Goal: Task Accomplishment & Management: Complete application form

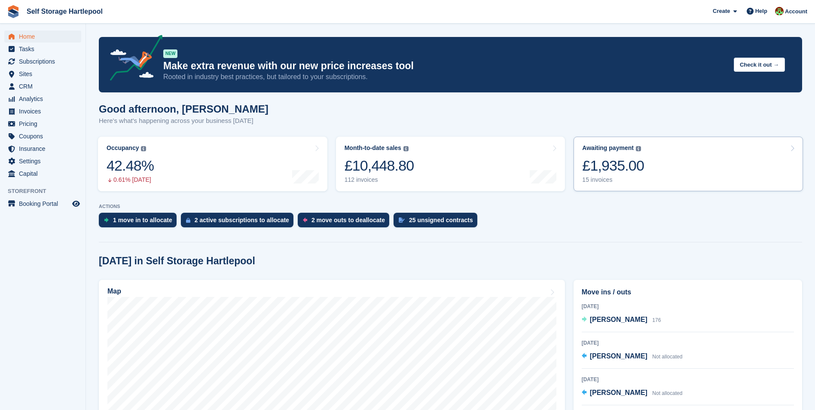
click at [625, 160] on div "£1,935.00" at bounding box center [613, 166] width 62 height 18
click at [620, 160] on div "£1,935.00" at bounding box center [613, 166] width 62 height 18
click at [124, 227] on div "1 move in to allocate" at bounding box center [138, 220] width 78 height 15
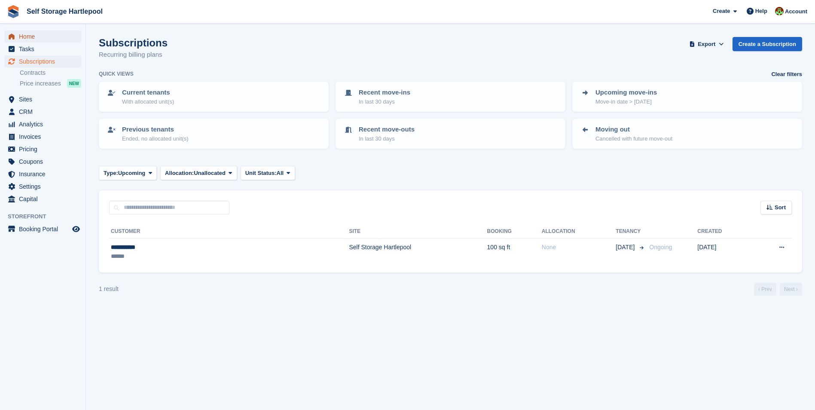
click at [36, 40] on span "Home" at bounding box center [45, 37] width 52 height 12
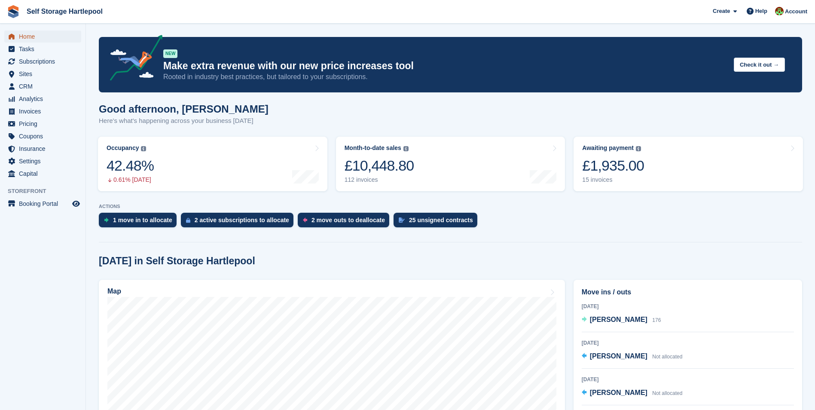
click at [31, 39] on span "Home" at bounding box center [45, 37] width 52 height 12
click at [613, 172] on div "£1,935.00" at bounding box center [613, 166] width 62 height 18
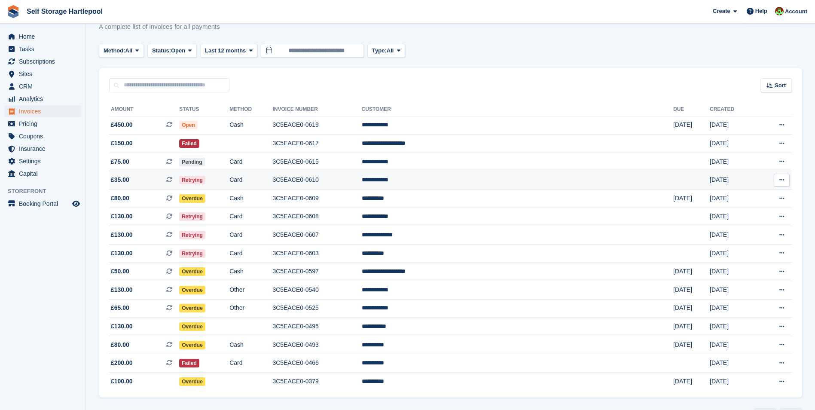
scroll to position [43, 0]
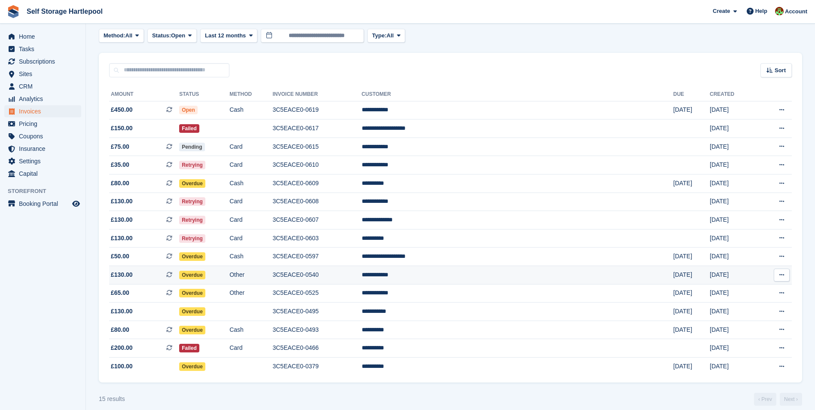
click at [272, 275] on td "Other" at bounding box center [250, 275] width 43 height 18
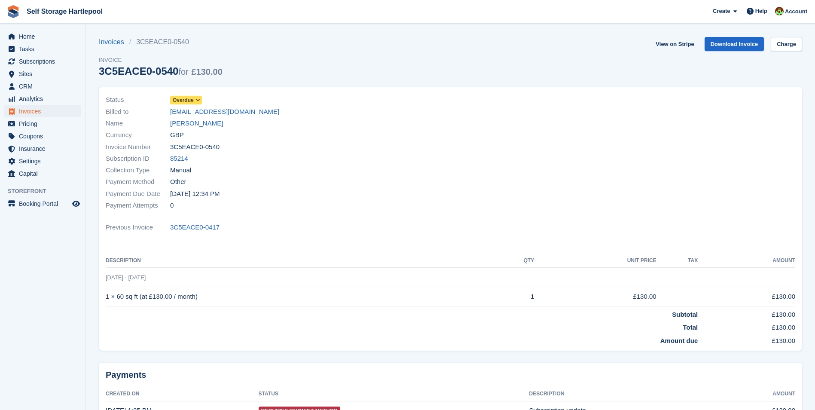
click at [195, 101] on icon at bounding box center [197, 100] width 5 height 5
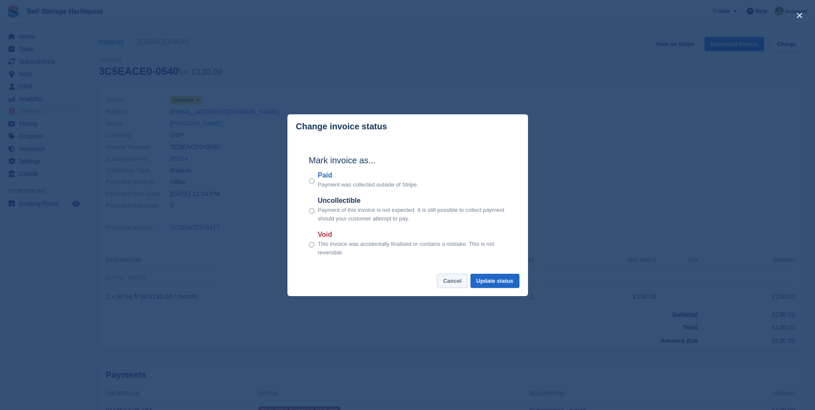
click at [451, 280] on button "Cancel" at bounding box center [452, 281] width 31 height 14
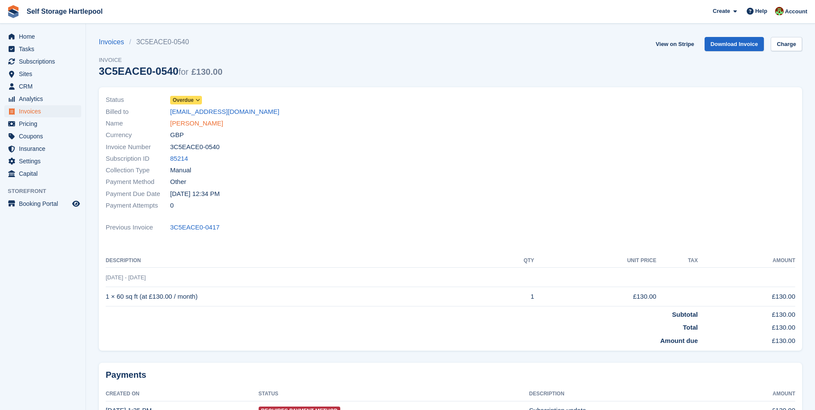
click at [199, 124] on link "[PERSON_NAME]" at bounding box center [196, 124] width 53 height 10
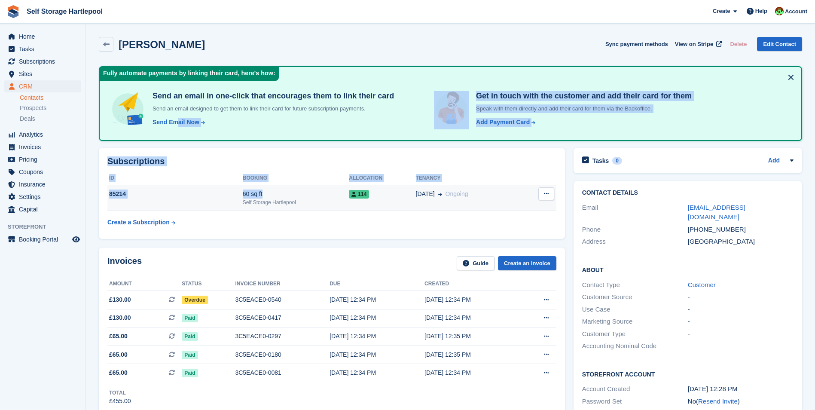
drag, startPoint x: 177, startPoint y: 121, endPoint x: 324, endPoint y: 188, distance: 160.9
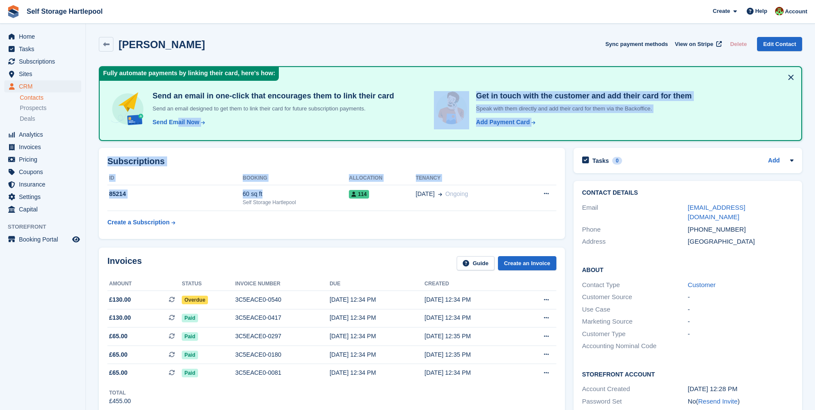
click at [531, 177] on th at bounding box center [538, 178] width 36 height 14
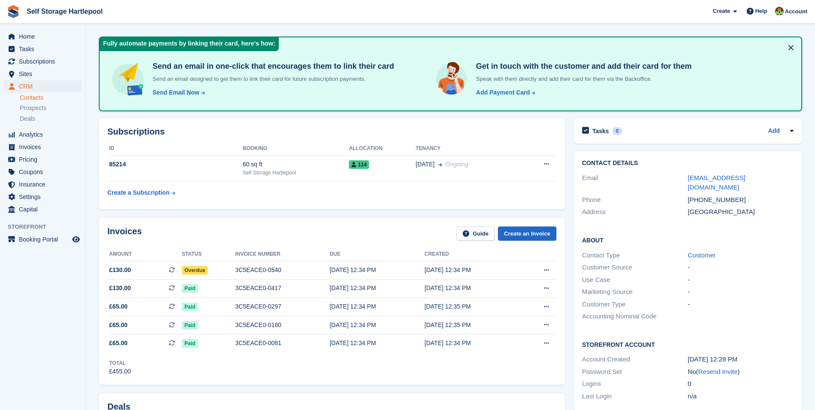
scroll to position [43, 0]
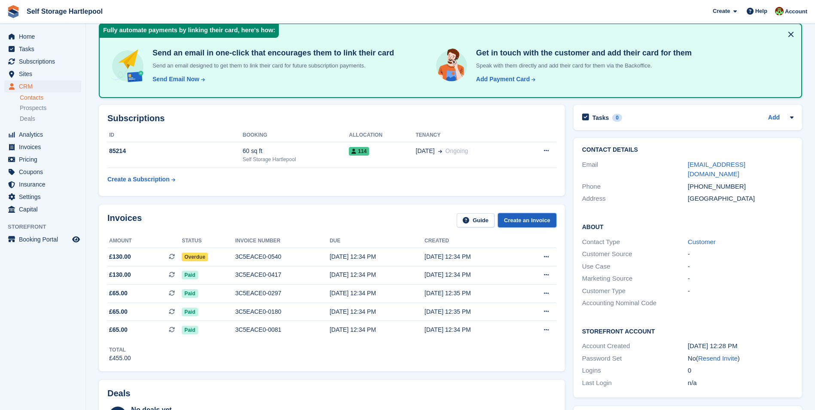
click at [526, 221] on link "Create an Invoice" at bounding box center [527, 220] width 58 height 14
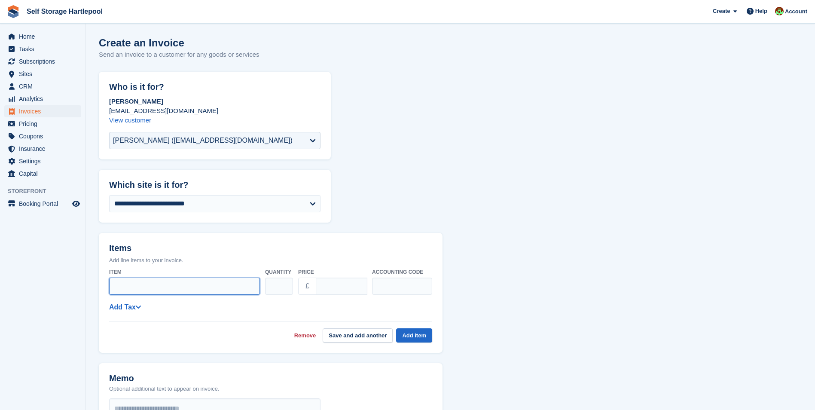
click at [156, 287] on input "Item" at bounding box center [184, 286] width 151 height 17
type input "**********"
type input "*"
click at [202, 290] on input "**********" at bounding box center [184, 286] width 151 height 17
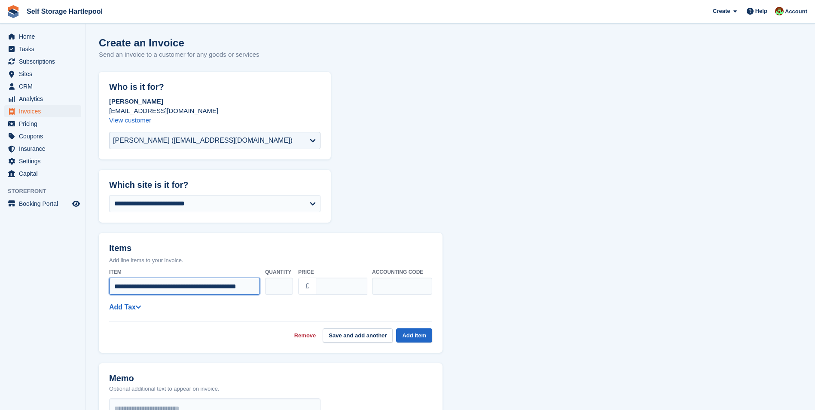
type input "**********"
click at [343, 290] on input "Price" at bounding box center [342, 286] width 52 height 17
type input "***"
click at [414, 335] on button "Add item" at bounding box center [414, 335] width 36 height 14
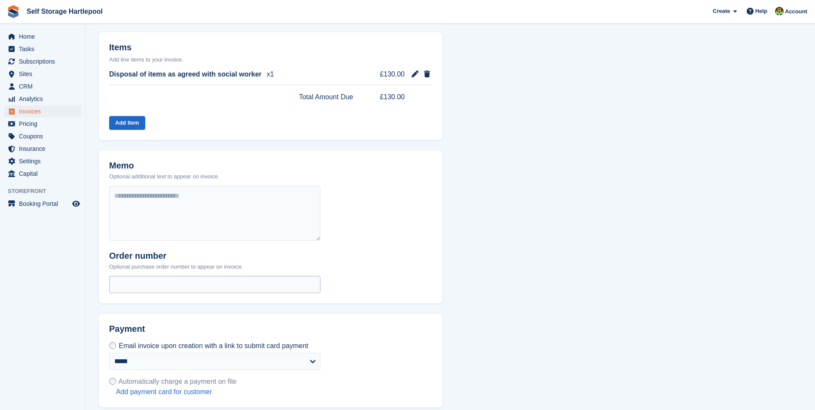
scroll to position [238, 0]
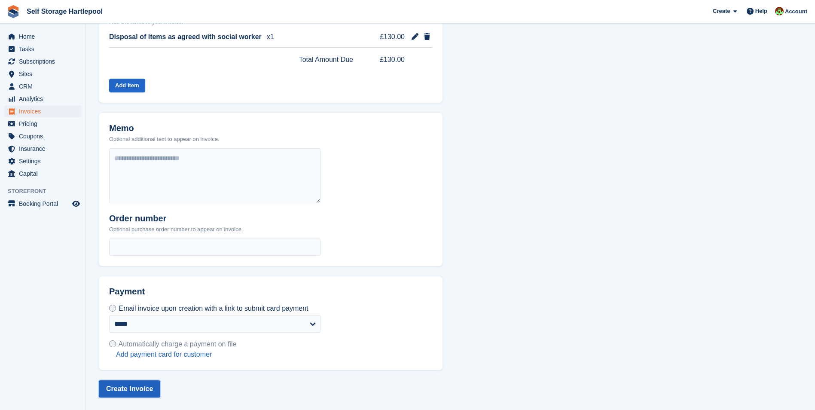
click at [123, 385] on button "Create Invoice" at bounding box center [129, 388] width 61 height 17
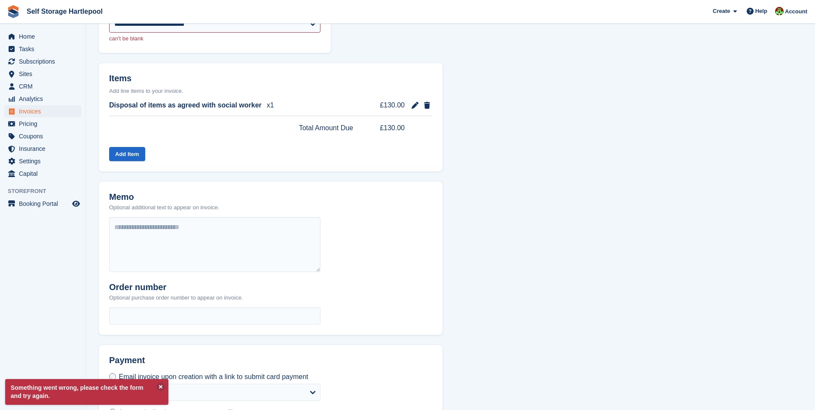
scroll to position [0, 0]
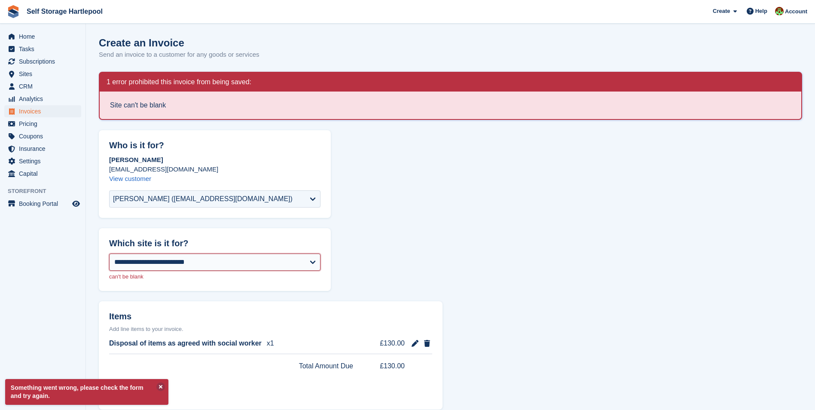
click at [170, 258] on select "**********" at bounding box center [214, 261] width 211 height 17
select select "****"
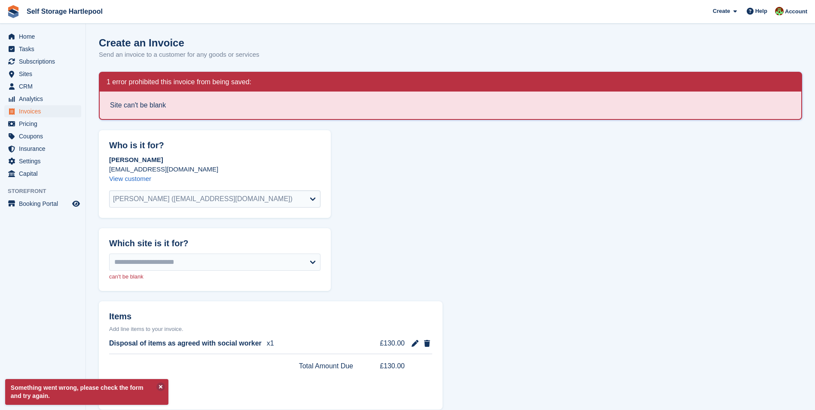
click at [433, 211] on form "**********" at bounding box center [450, 388] width 703 height 632
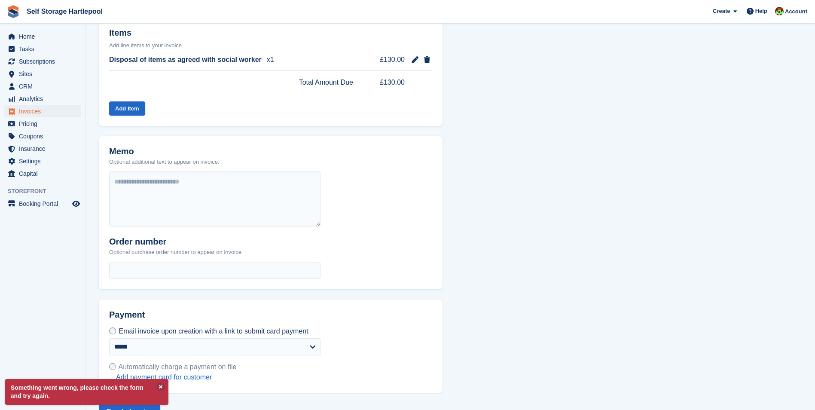
scroll to position [306, 0]
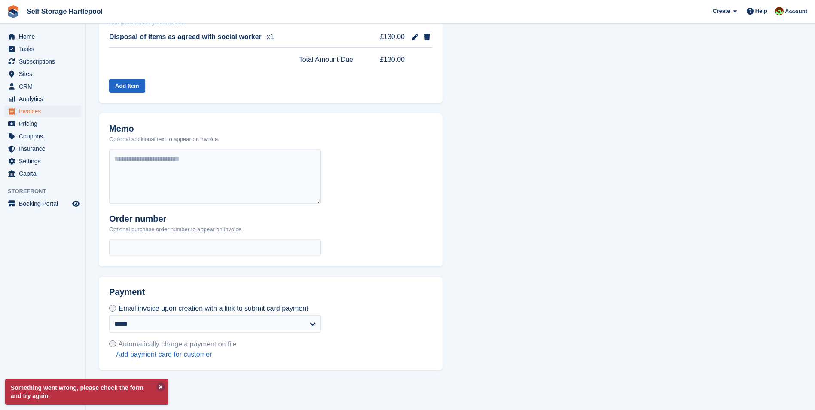
click at [162, 387] on button at bounding box center [160, 386] width 9 height 9
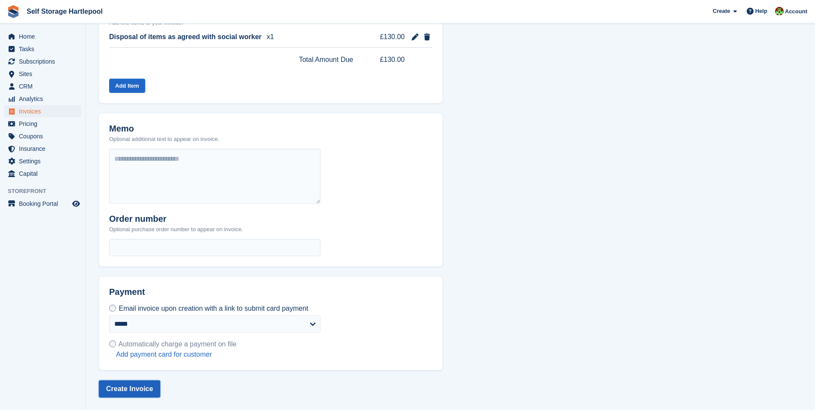
click at [140, 390] on button "Create Invoice" at bounding box center [129, 388] width 61 height 17
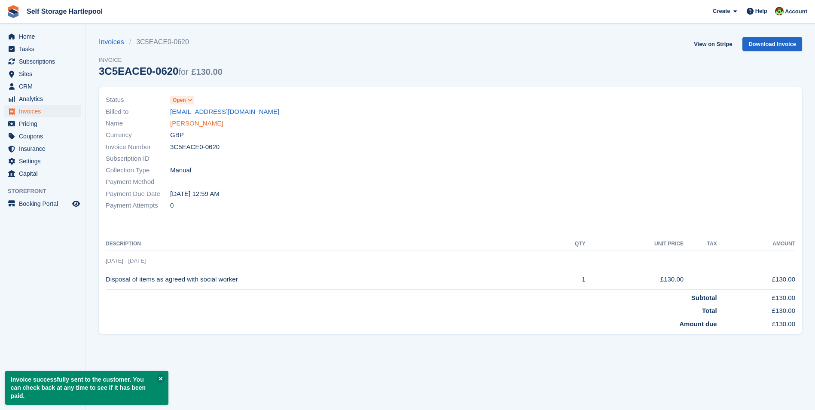
click at [183, 125] on link "[PERSON_NAME]" at bounding box center [196, 124] width 53 height 10
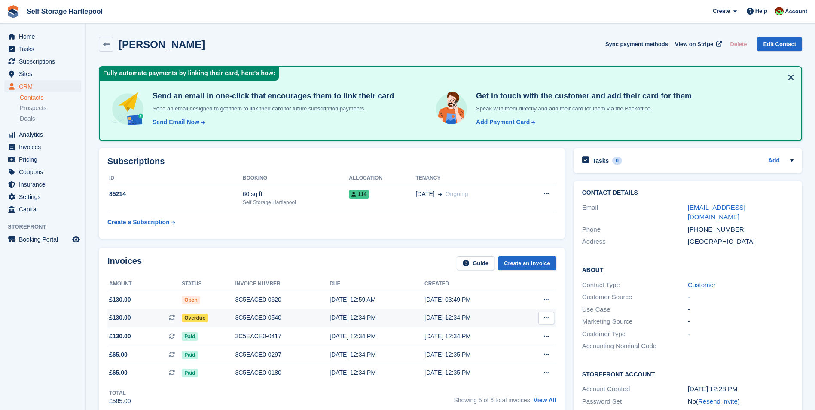
click at [241, 319] on div "3C5EACE0-0540" at bounding box center [282, 317] width 95 height 9
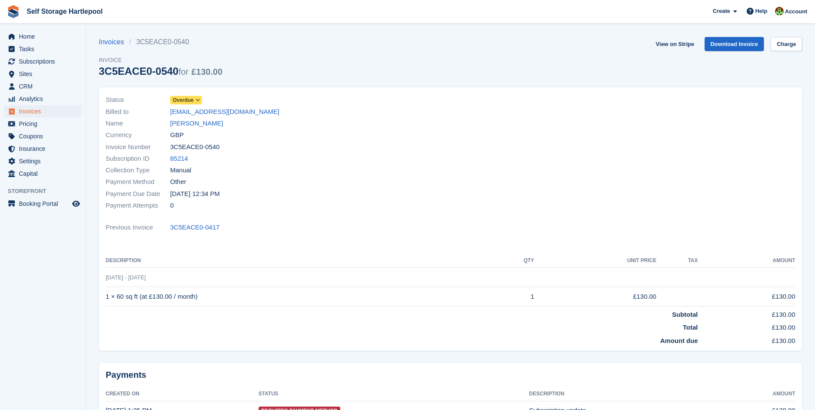
click at [200, 98] on icon at bounding box center [197, 100] width 5 height 5
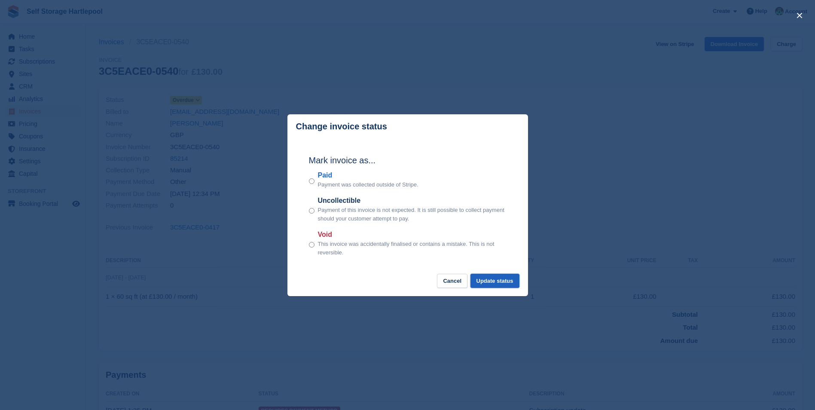
click at [502, 283] on button "Update status" at bounding box center [494, 281] width 49 height 14
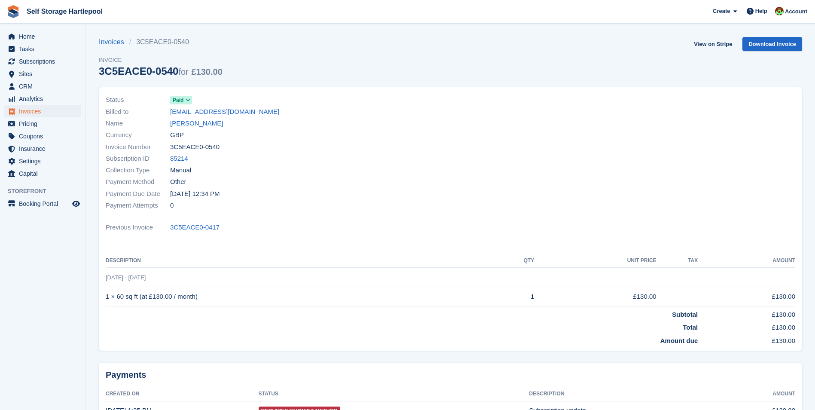
click at [389, 55] on div "Invoices 3C5EACE0-0540 Invoice 3C5EACE0-0540 for £130.00 View on Stripe Downloa…" at bounding box center [450, 62] width 703 height 50
